Goal: Transaction & Acquisition: Purchase product/service

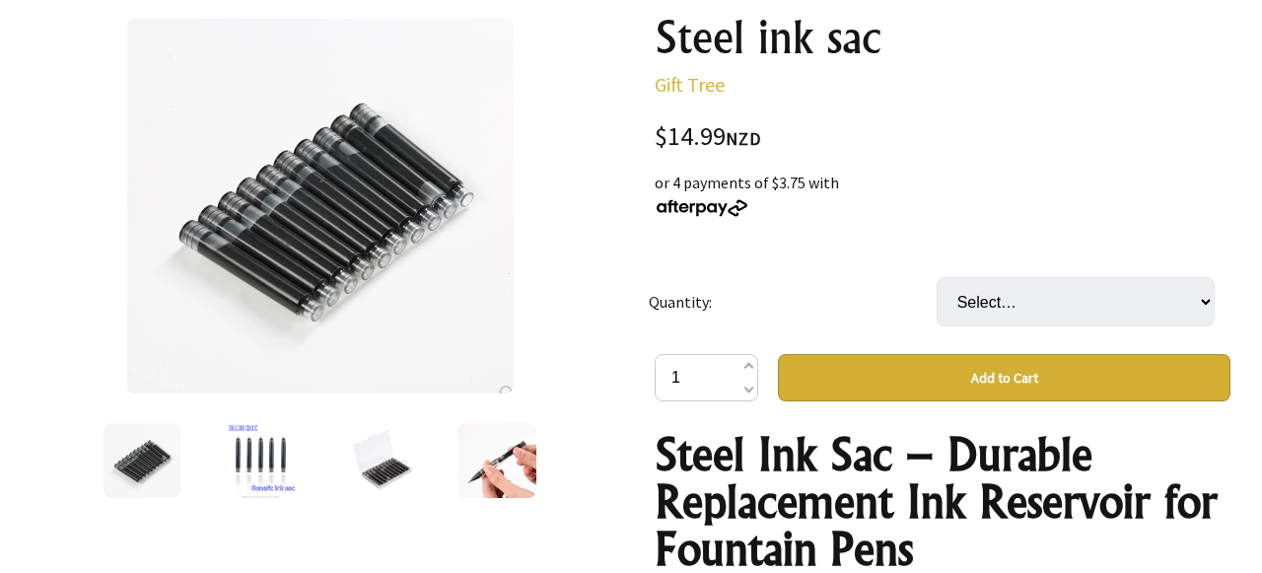
scroll to position [103, 0]
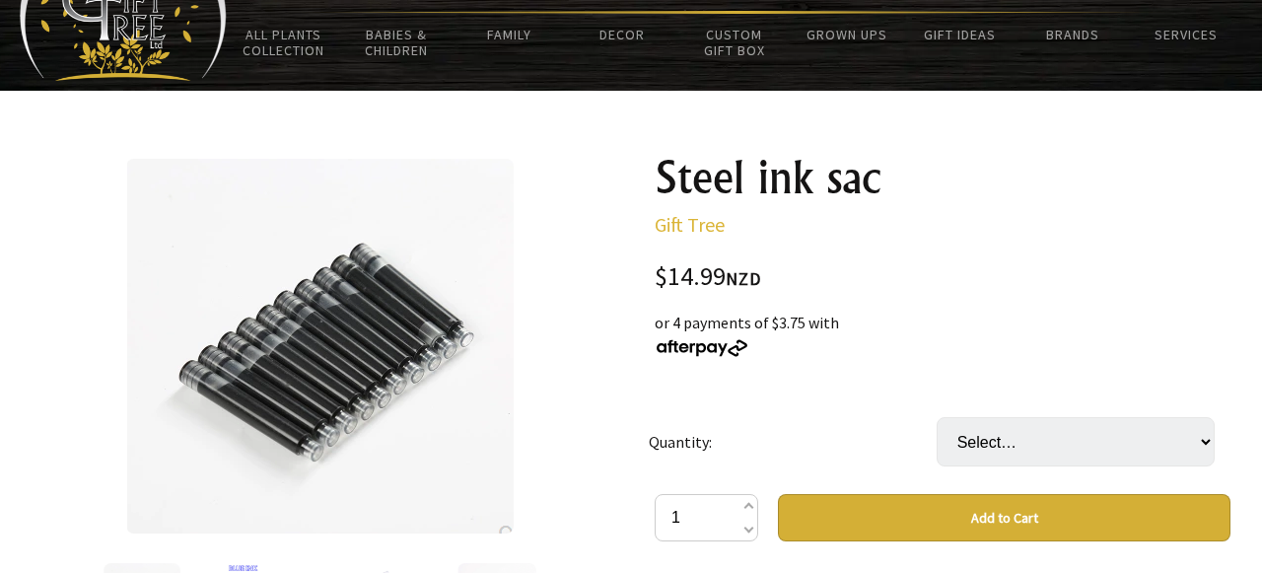
click at [343, 328] on img at bounding box center [320, 346] width 388 height 375
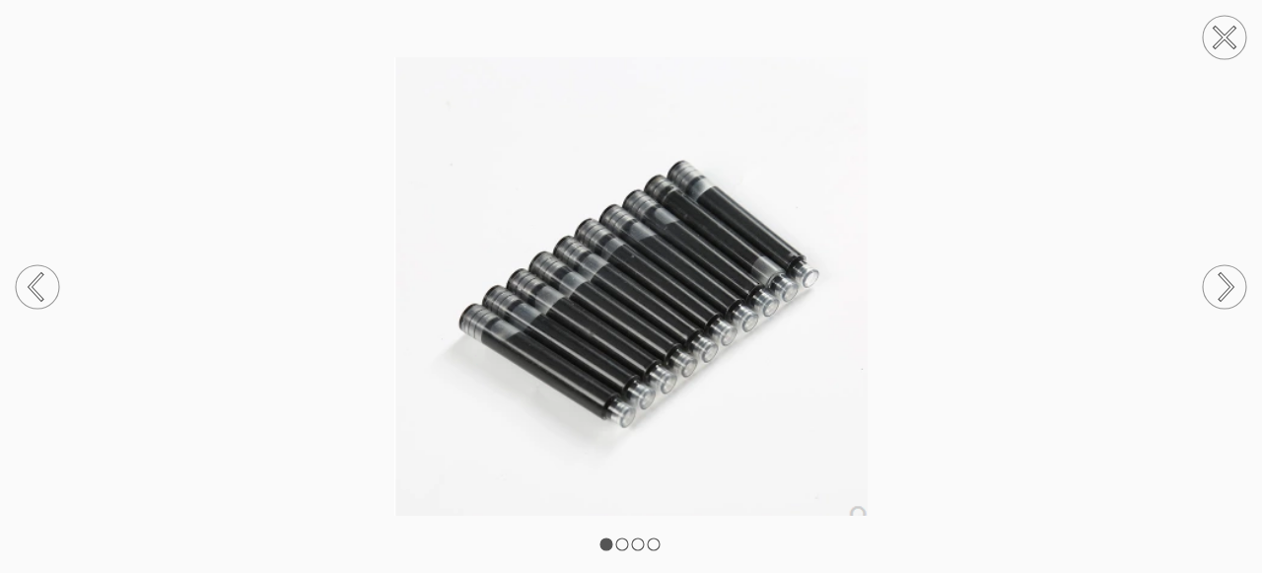
click at [1228, 269] on circle at bounding box center [1224, 286] width 43 height 43
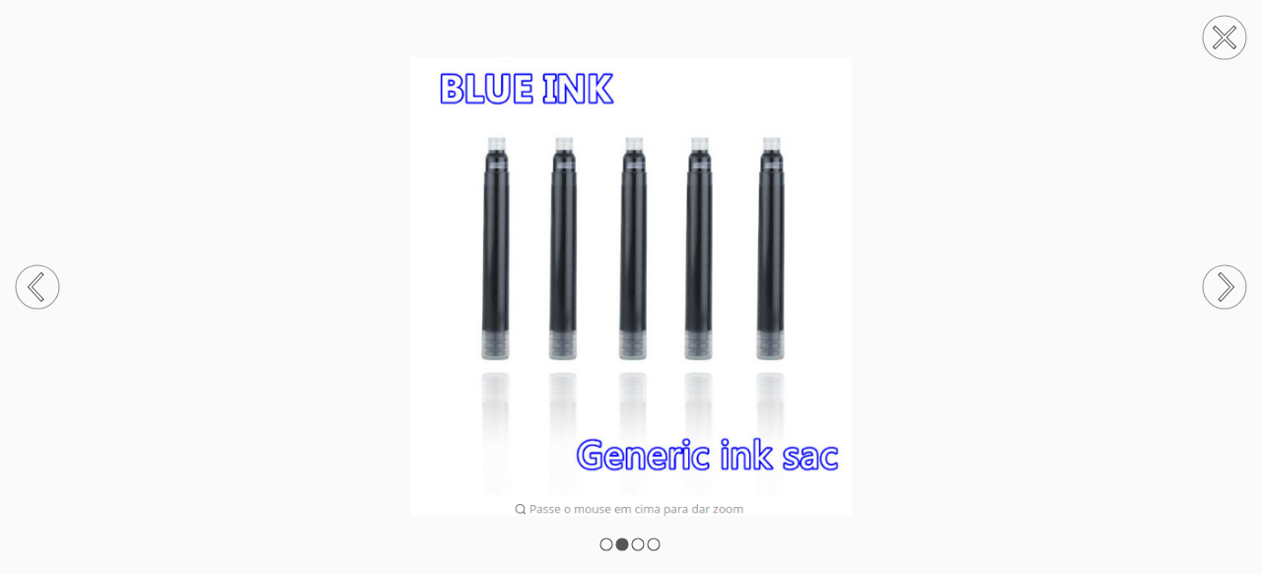
click at [1159, 265] on img at bounding box center [631, 286] width 1262 height 459
click at [1226, 293] on icon at bounding box center [1227, 286] width 12 height 25
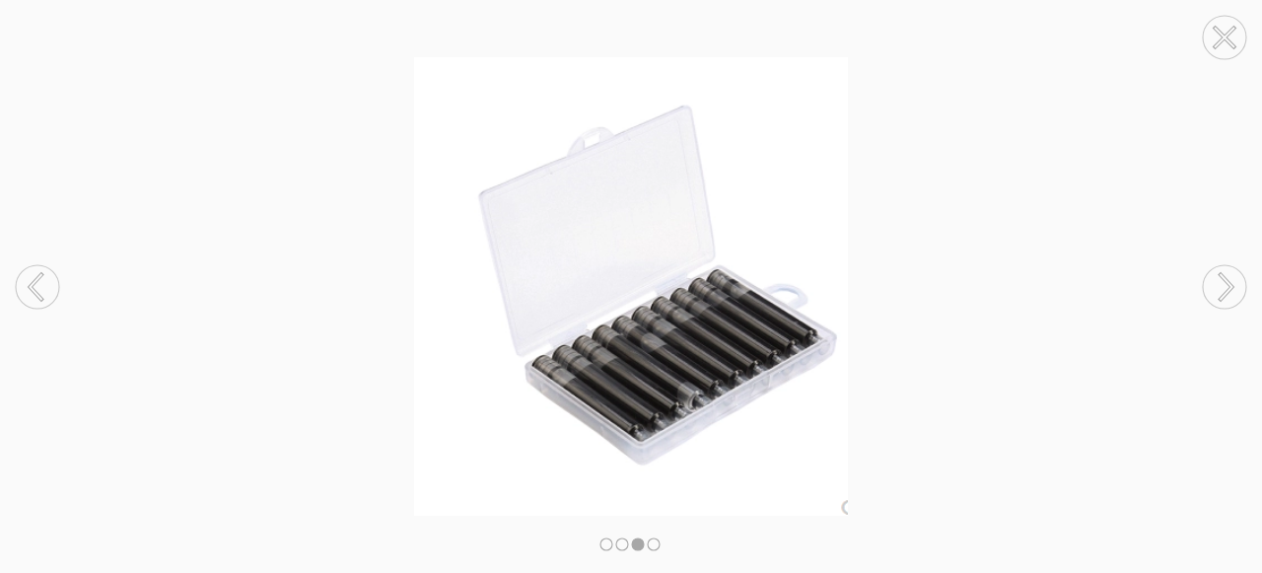
click at [1226, 293] on icon at bounding box center [1227, 286] width 12 height 25
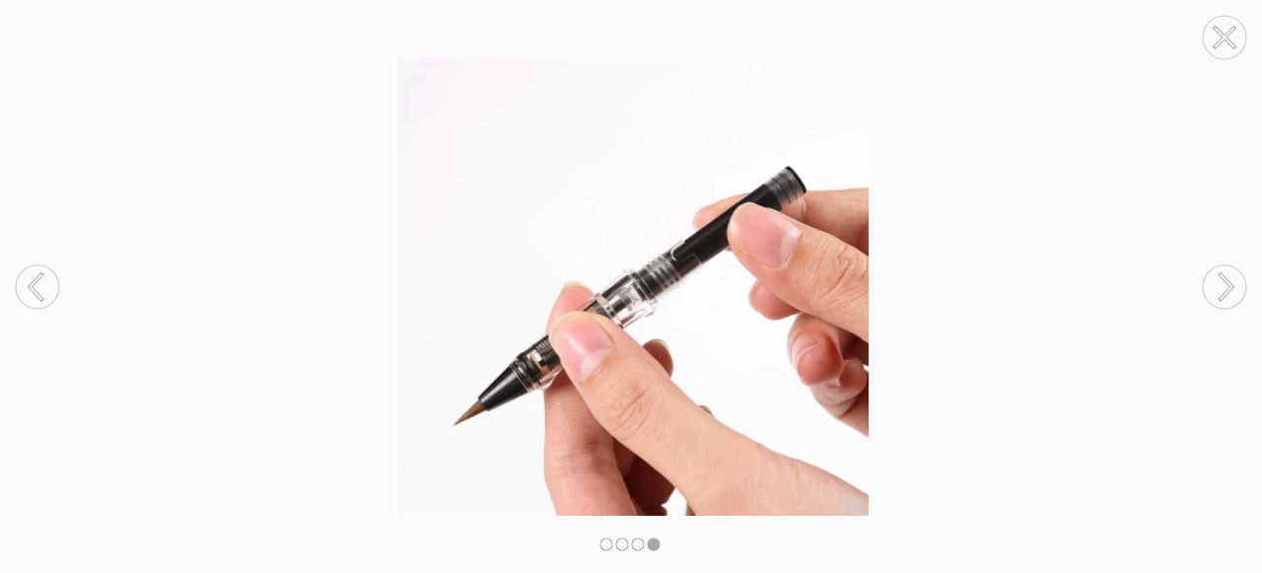
click at [1226, 293] on icon at bounding box center [1227, 286] width 12 height 25
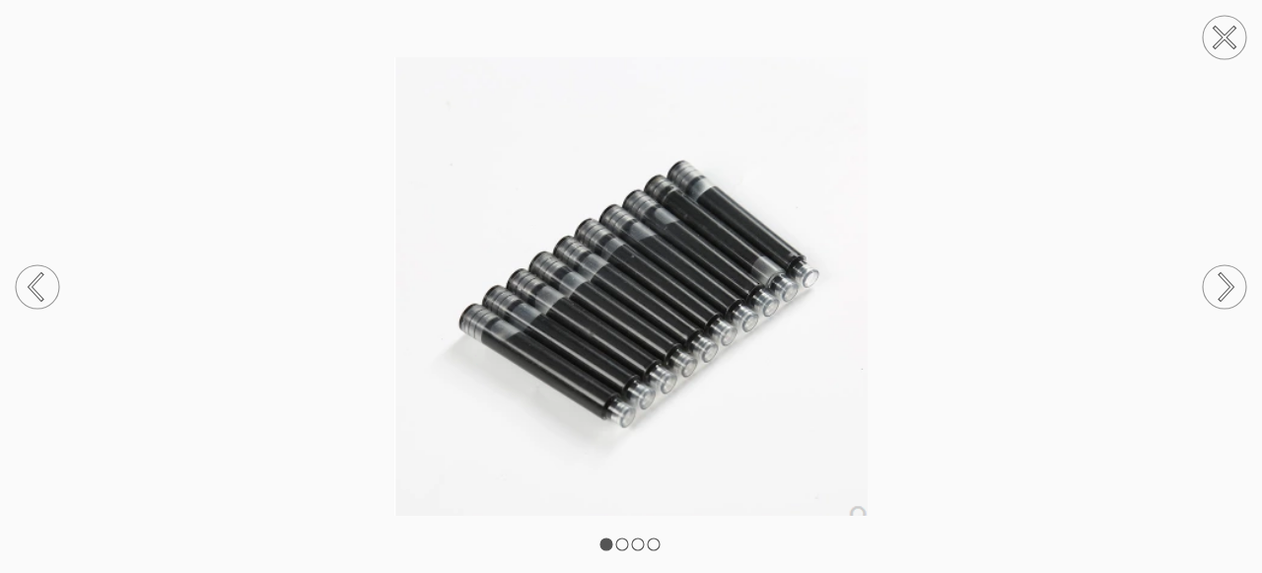
click at [1078, 285] on img at bounding box center [631, 286] width 1262 height 459
click at [1237, 31] on circle at bounding box center [1224, 37] width 43 height 43
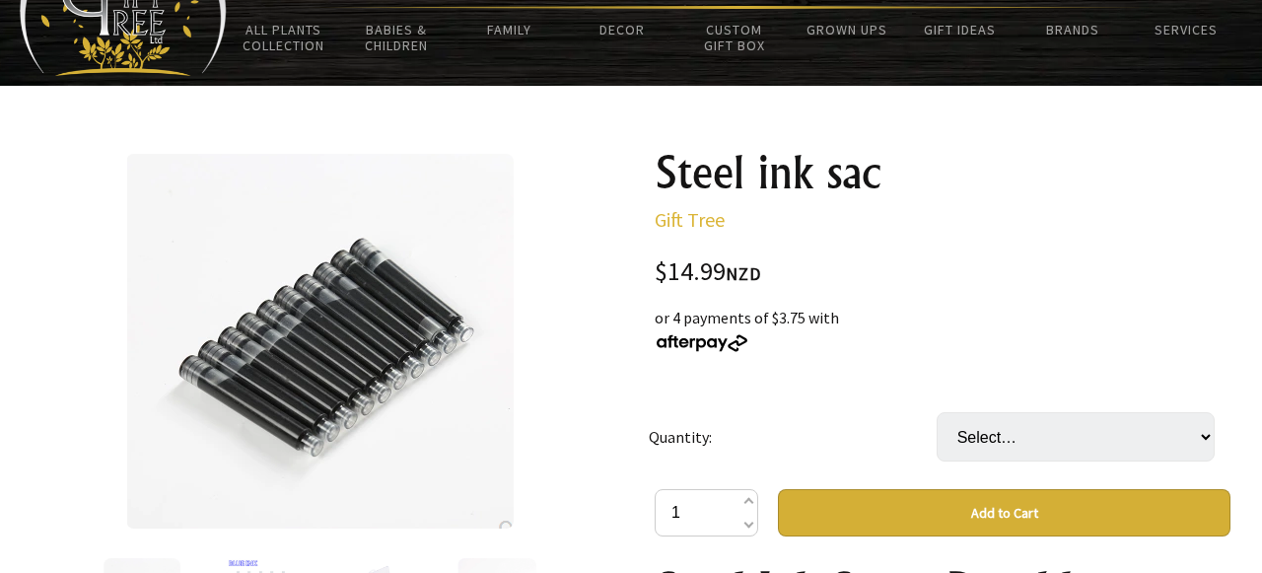
scroll to position [0, 0]
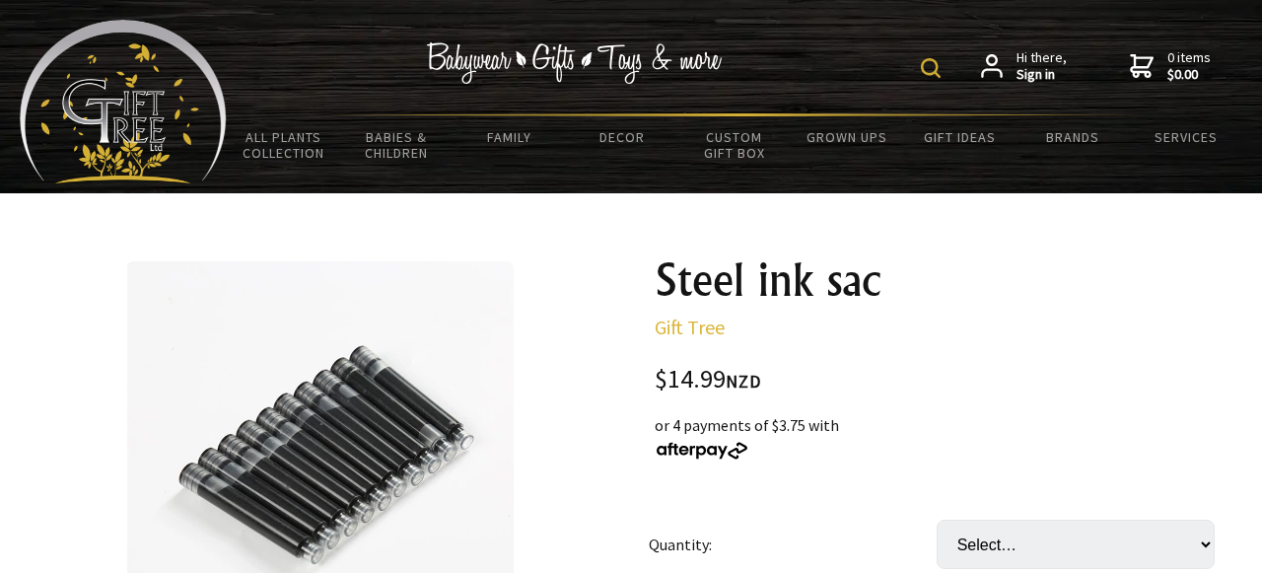
click at [910, 61] on div "Hi there, Sign in 0 items $0.00" at bounding box center [735, 67] width 1016 height 94
click at [924, 65] on div "Hi there, Sign in 0 items $0.00" at bounding box center [735, 67] width 1016 height 94
click at [936, 68] on img at bounding box center [931, 68] width 20 height 20
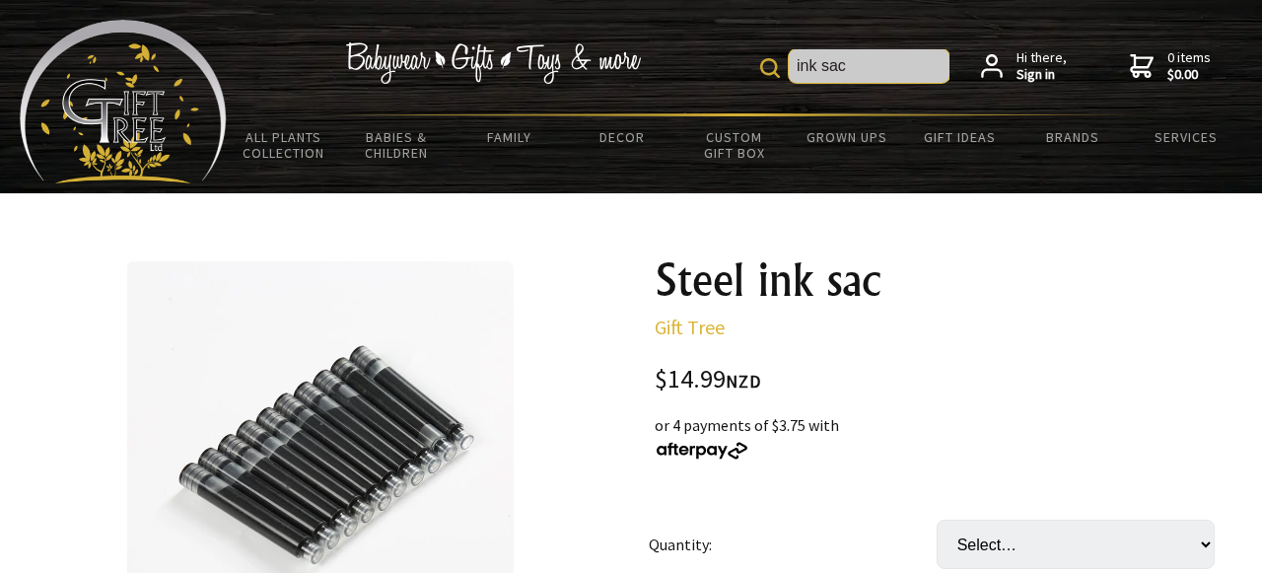
type input "ink sac"
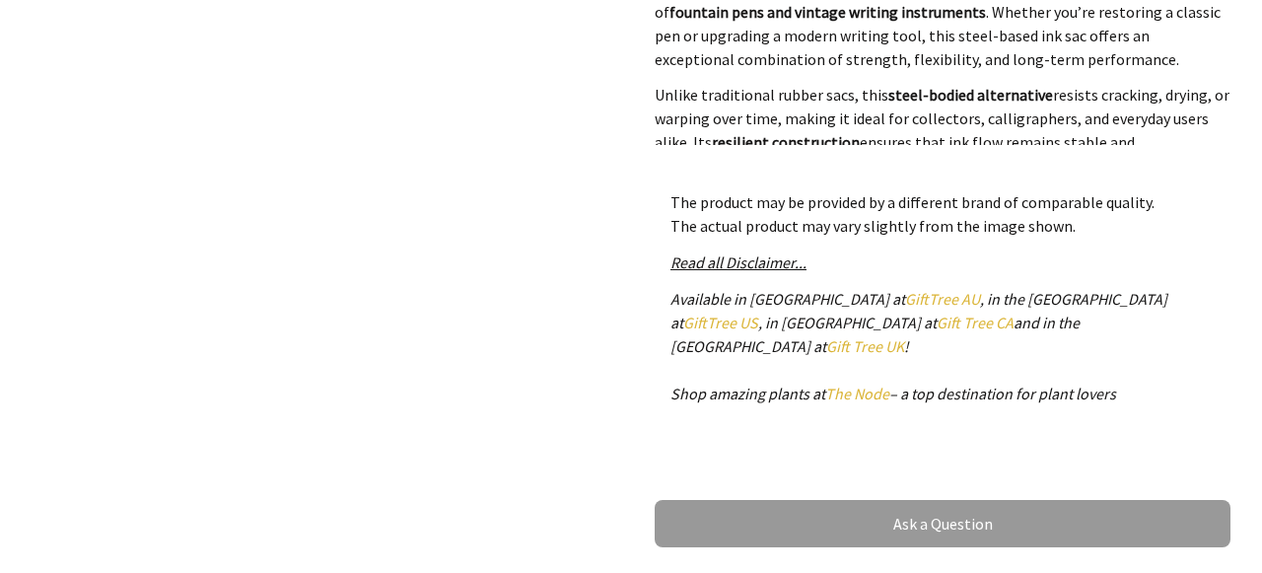
scroll to position [122, 0]
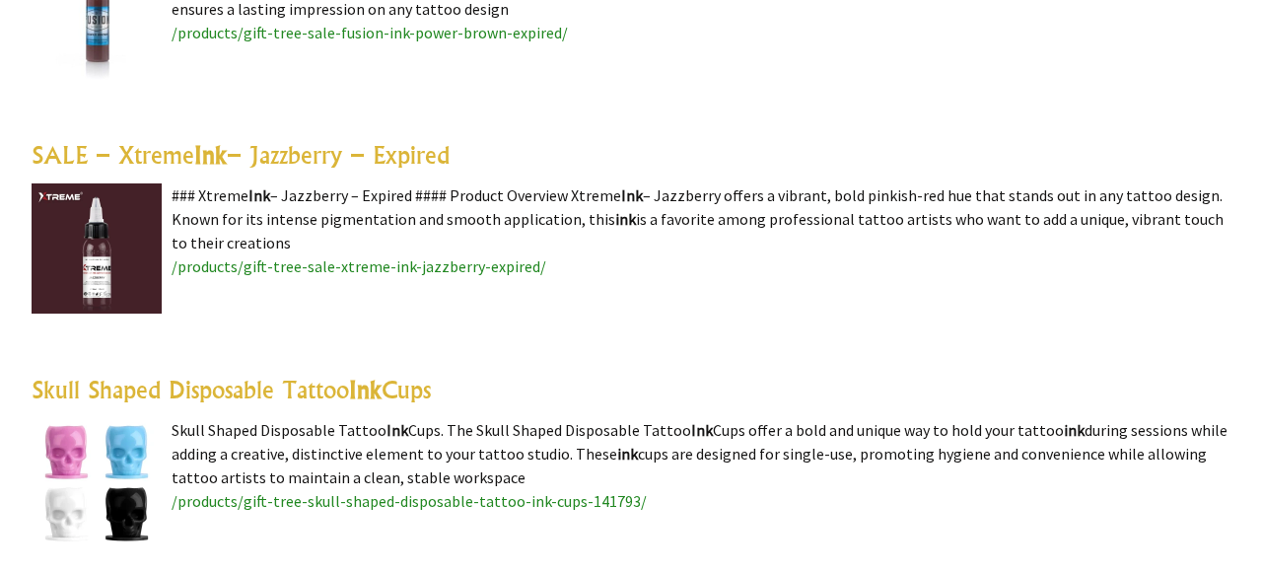
scroll to position [3692, 0]
